Goal: Task Accomplishment & Management: Manage account settings

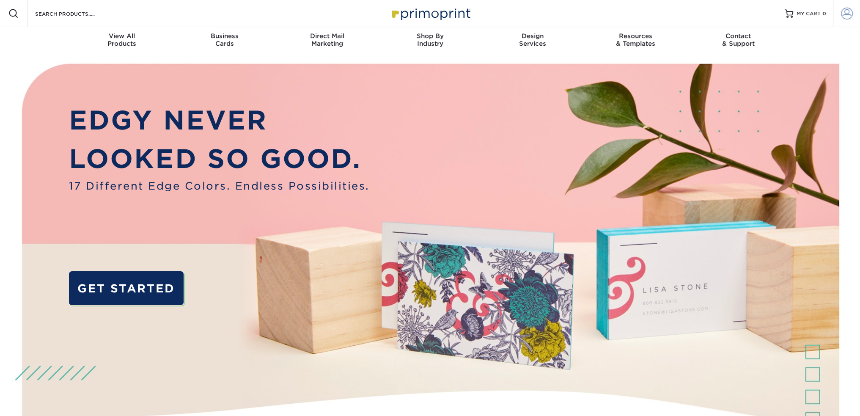
click at [848, 16] on span at bounding box center [847, 14] width 12 height 12
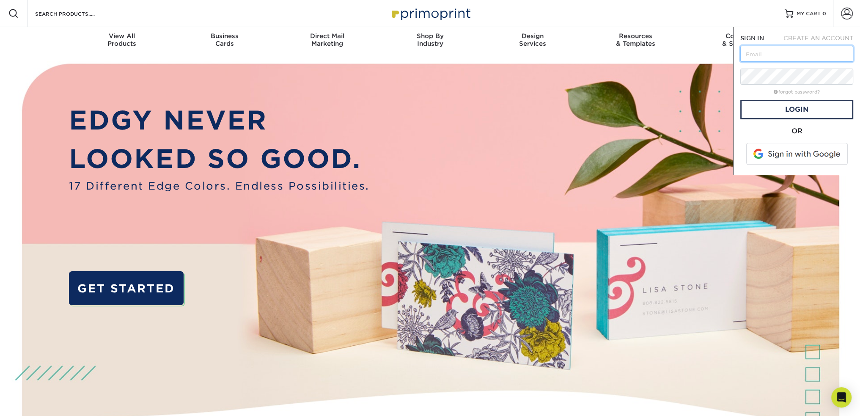
click at [769, 52] on input "text" at bounding box center [797, 54] width 113 height 16
type input "[EMAIL_ADDRESS][DOMAIN_NAME]"
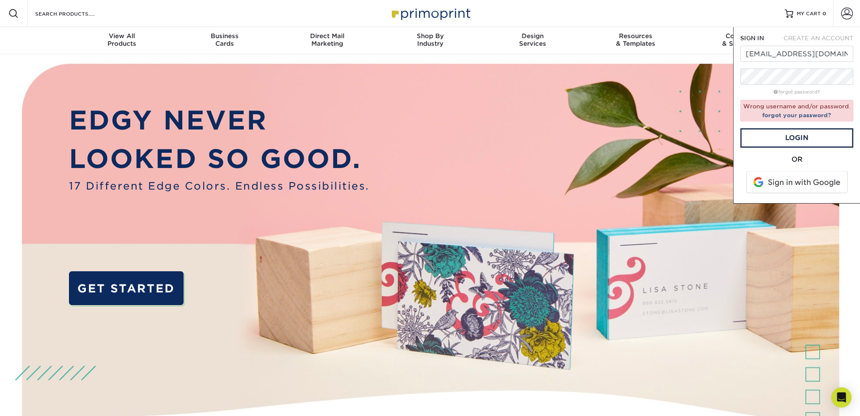
click at [795, 182] on span at bounding box center [798, 182] width 108 height 22
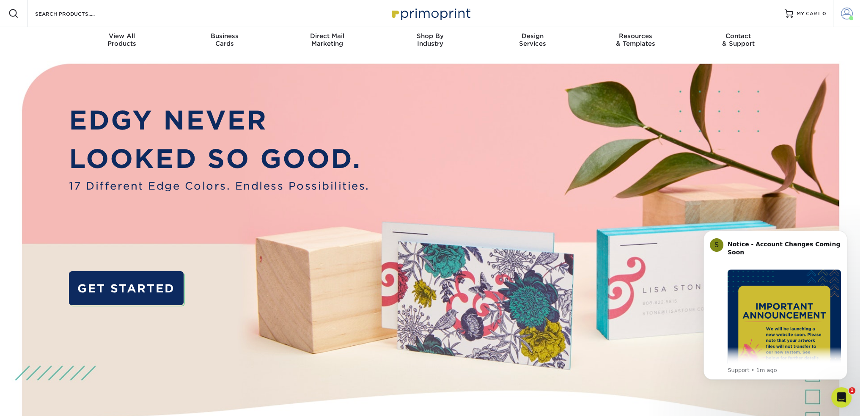
click at [846, 19] on link "Account" at bounding box center [846, 13] width 27 height 27
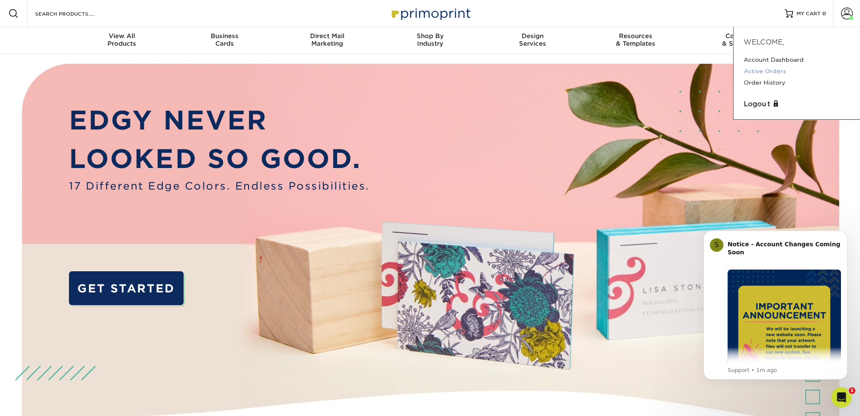
click at [777, 72] on link "Active Orders" at bounding box center [797, 71] width 106 height 11
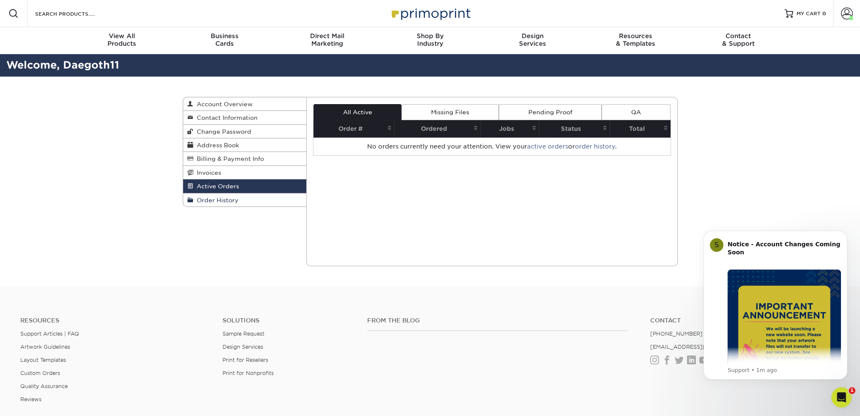
click at [229, 200] on span "Order History" at bounding box center [215, 200] width 45 height 7
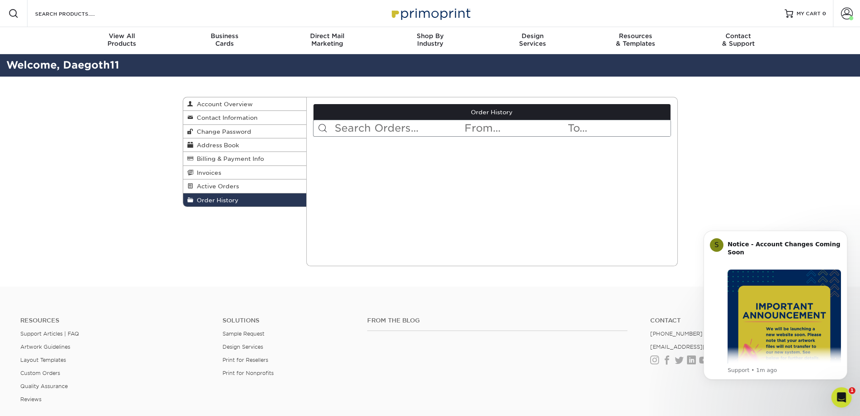
click at [497, 110] on link "Order History" at bounding box center [492, 112] width 357 height 16
click at [218, 172] on span "Invoices" at bounding box center [207, 172] width 28 height 7
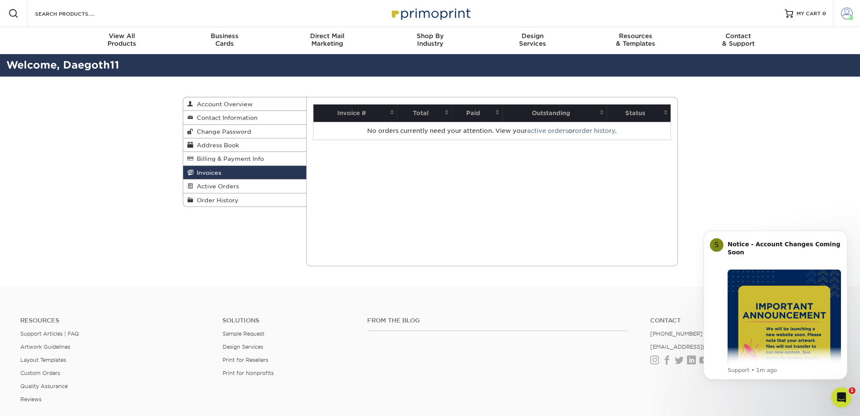
click at [847, 16] on span at bounding box center [847, 14] width 12 height 12
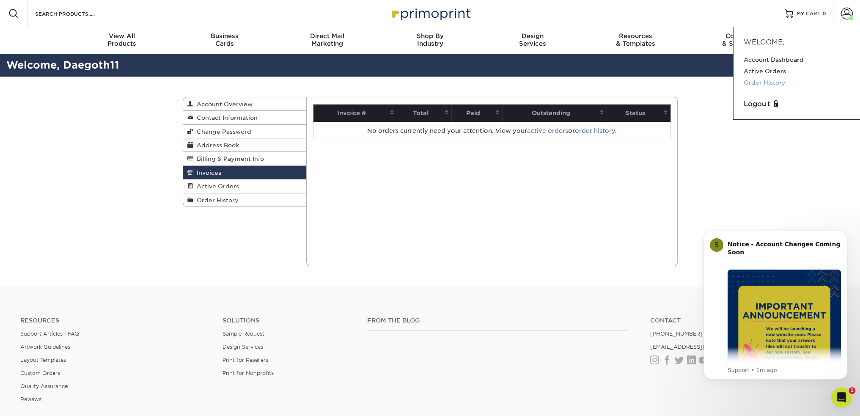
click at [773, 84] on link "Order History" at bounding box center [797, 82] width 106 height 11
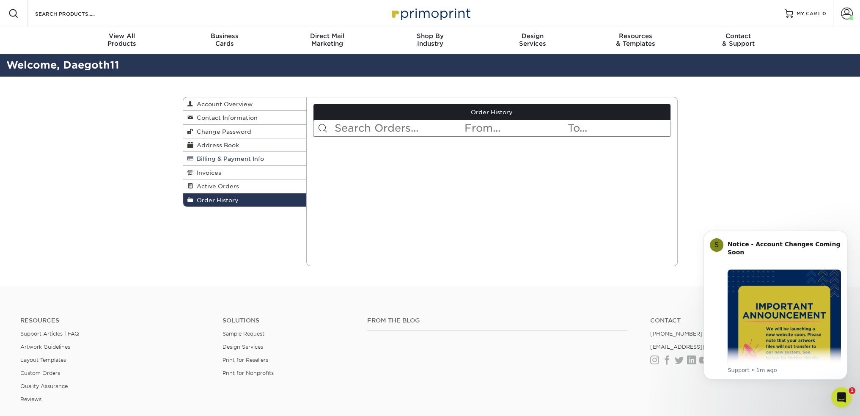
click at [246, 158] on span "Billing & Payment Info" at bounding box center [228, 158] width 71 height 7
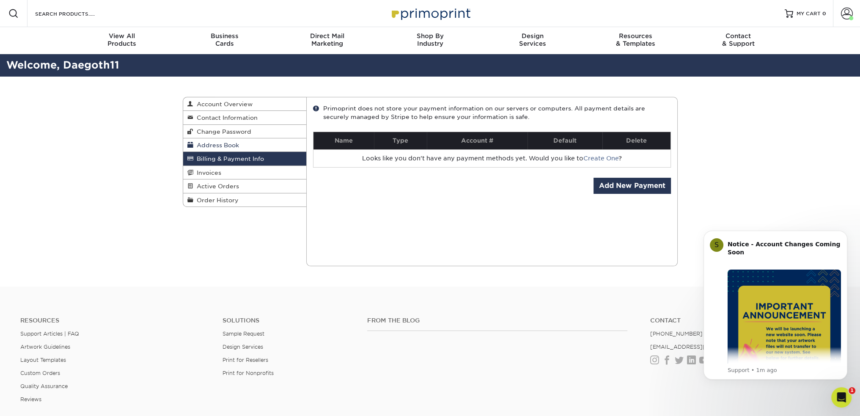
click at [247, 142] on link "Address Book" at bounding box center [245, 145] width 124 height 14
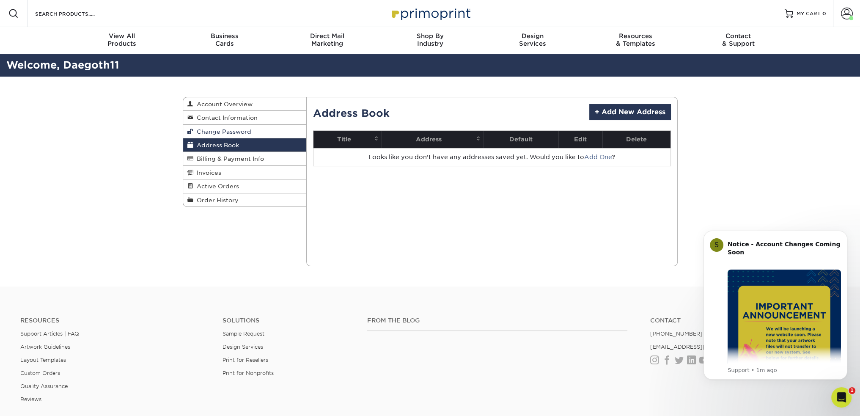
click at [257, 129] on link "Change Password" at bounding box center [245, 132] width 124 height 14
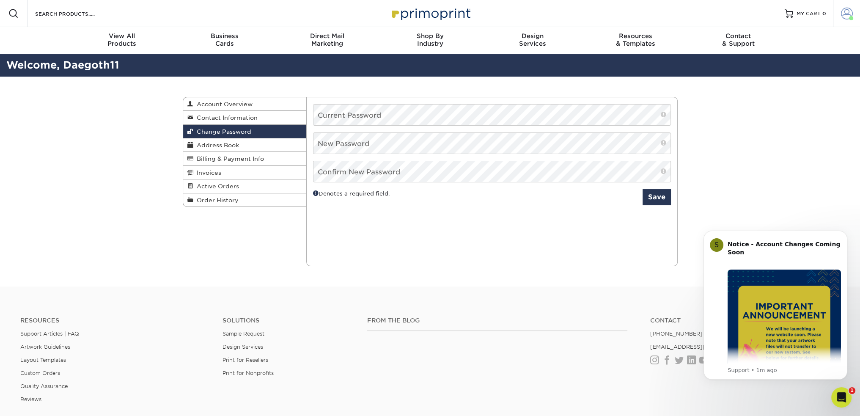
click at [849, 13] on span at bounding box center [847, 14] width 12 height 12
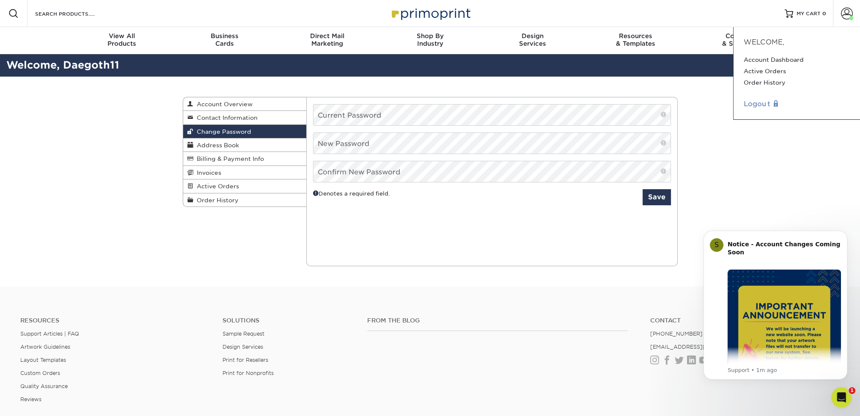
click at [763, 101] on link "Logout" at bounding box center [797, 104] width 106 height 10
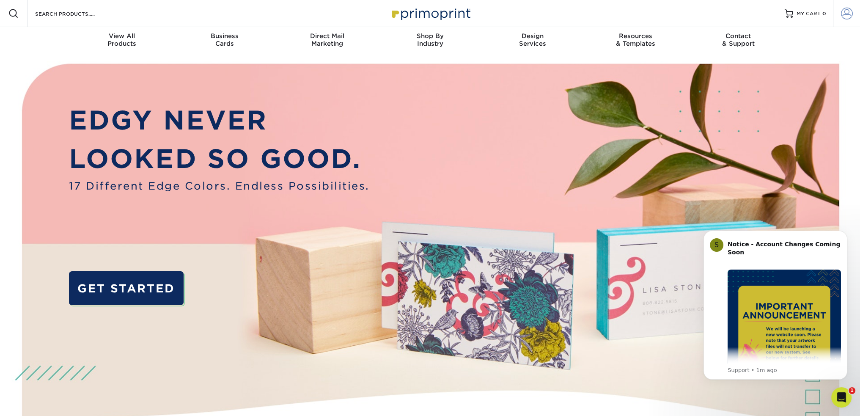
click at [851, 11] on span at bounding box center [847, 14] width 12 height 12
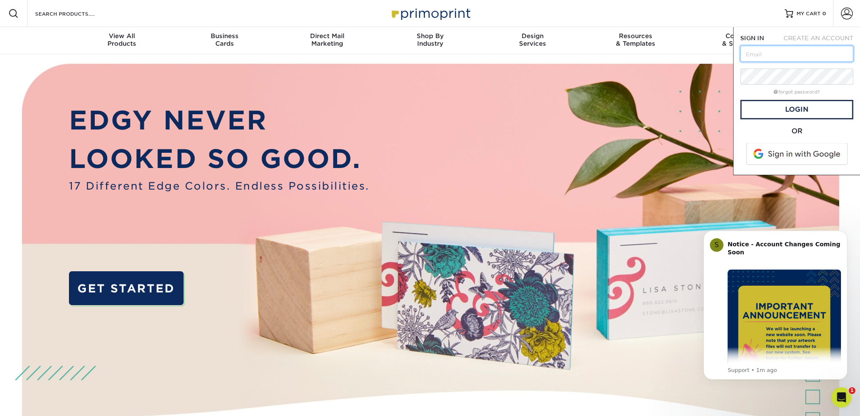
click at [780, 53] on input "text" at bounding box center [797, 54] width 113 height 16
type input "daegoth11@gmail.com"
click at [816, 110] on link "Login" at bounding box center [797, 109] width 113 height 19
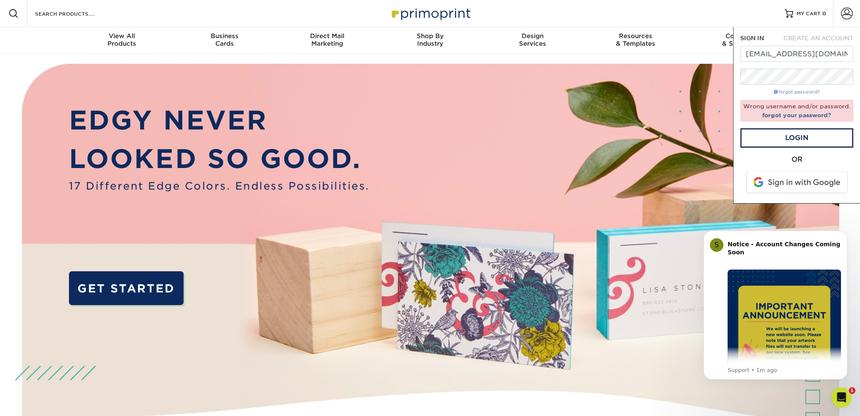
click at [801, 92] on link "forgot password?" at bounding box center [797, 92] width 46 height 6
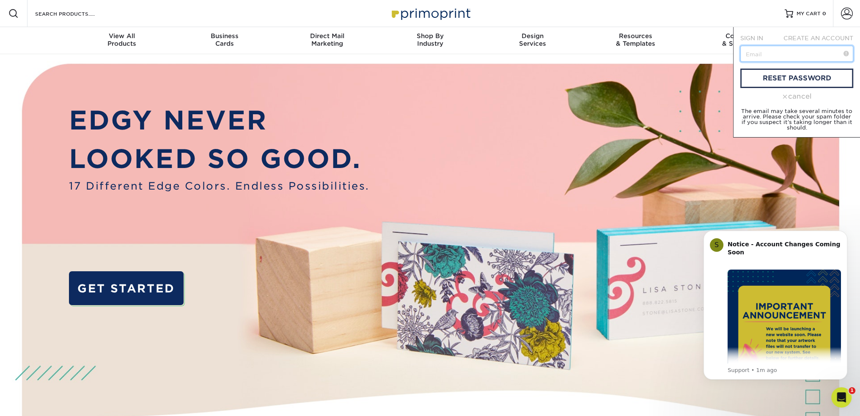
click at [771, 53] on input "text" at bounding box center [797, 54] width 113 height 16
type input "daegoth11@gmail.com"
click at [788, 72] on link "reset password" at bounding box center [797, 78] width 113 height 19
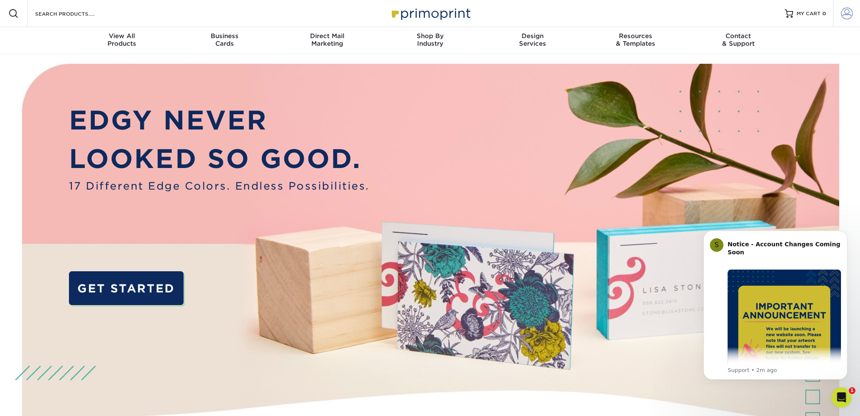
click at [850, 17] on span at bounding box center [847, 14] width 12 height 12
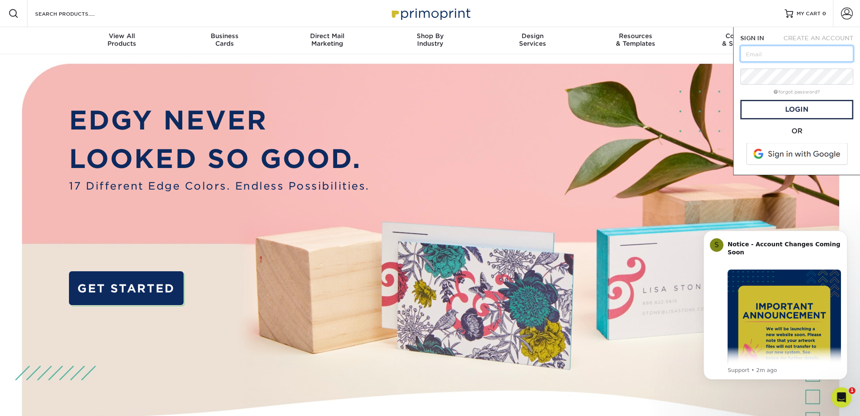
click at [788, 55] on input "text" at bounding box center [797, 54] width 113 height 16
type input "[EMAIL_ADDRESS][DOMAIN_NAME]"
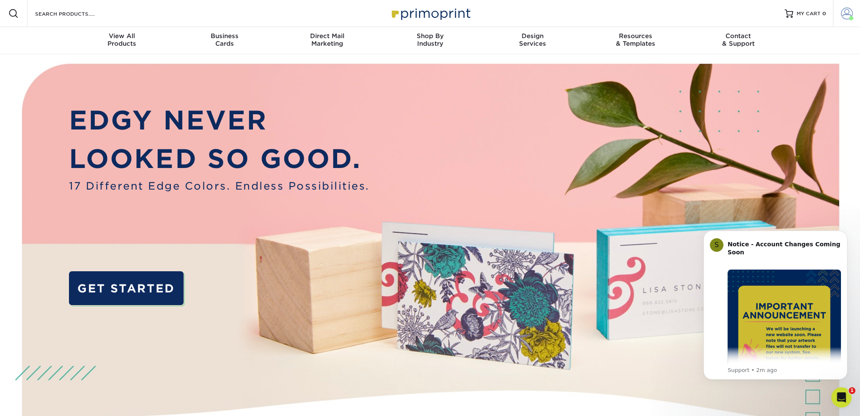
click at [840, 13] on link "Account" at bounding box center [846, 13] width 27 height 27
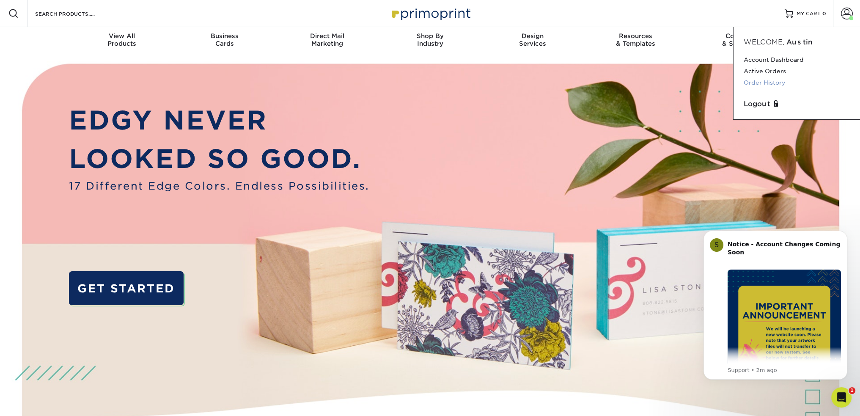
click at [773, 83] on link "Order History" at bounding box center [797, 82] width 106 height 11
